Goal: Task Accomplishment & Management: Manage account settings

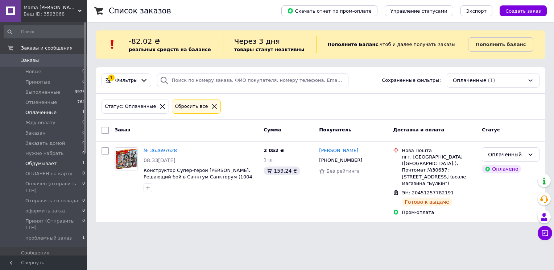
click at [58, 162] on li "Обдумывает 1" at bounding box center [44, 164] width 89 height 10
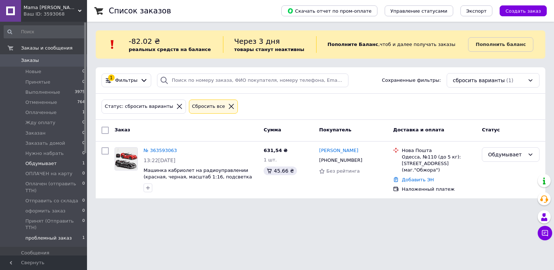
click at [61, 235] on span "проблемный заказ" at bounding box center [48, 238] width 46 height 7
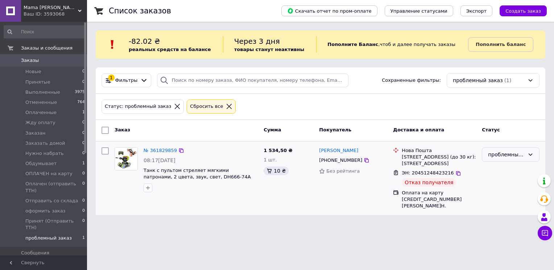
click at [519, 155] on div "проблемный заказ" at bounding box center [506, 155] width 37 height 8
click at [506, 194] on li "Отменен" at bounding box center [510, 195] width 57 height 13
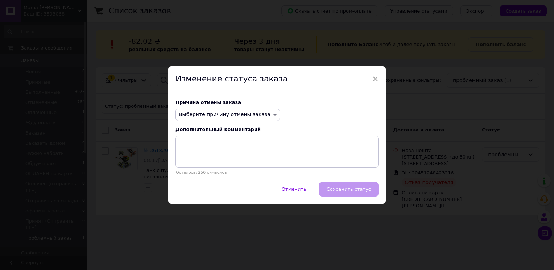
click at [246, 115] on span "Выберите причину отмены заказа" at bounding box center [225, 115] width 92 height 6
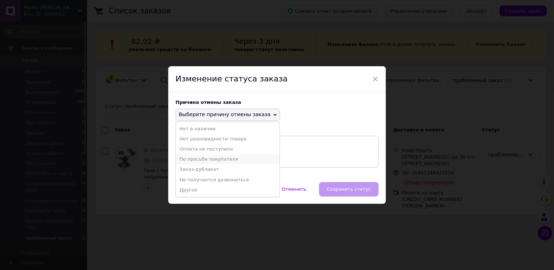
click at [226, 160] on li "По просьбе покупателя" at bounding box center [228, 159] width 104 height 10
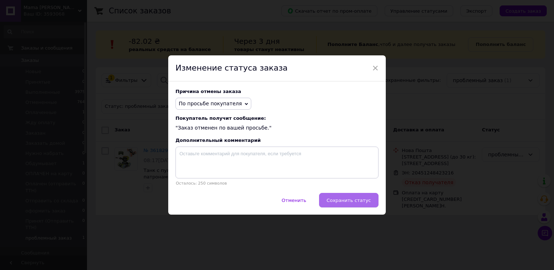
click at [347, 196] on button "Сохранить статус" at bounding box center [348, 200] width 59 height 14
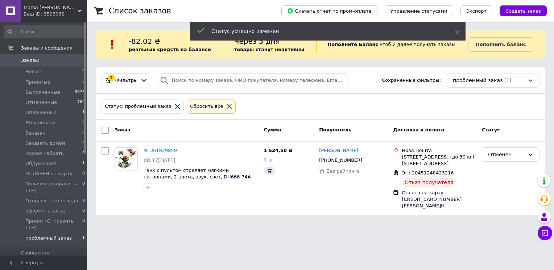
click at [61, 17] on div "Mama Lama Ваш ID: 3593068" at bounding box center [54, 11] width 66 height 22
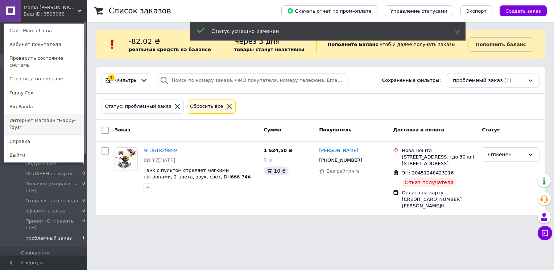
click at [64, 117] on link "Интернет магазин "Happy-Toys"" at bounding box center [44, 124] width 80 height 20
